Goal: Information Seeking & Learning: Learn about a topic

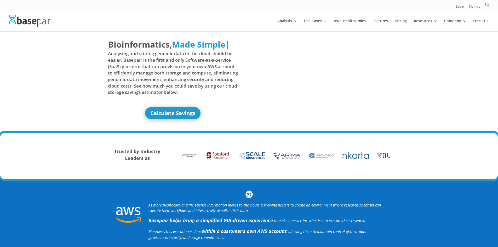
click at [401, 21] on link "Pricing" at bounding box center [401, 25] width 12 height 12
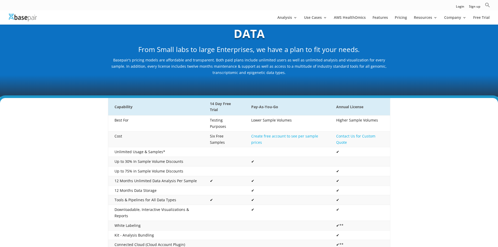
scroll to position [52, 0]
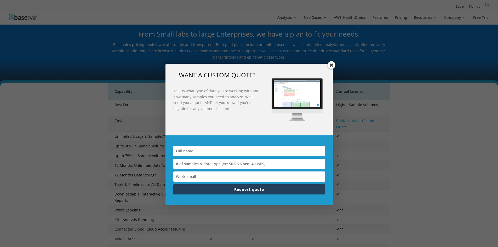
click at [332, 66] on span at bounding box center [332, 65] width 8 height 8
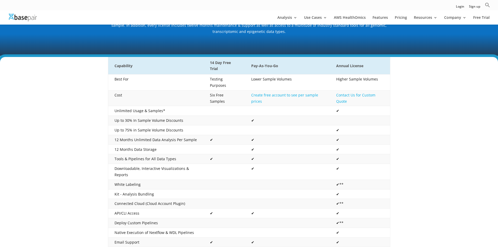
scroll to position [0, 0]
